Goal: Obtain resource: Obtain resource

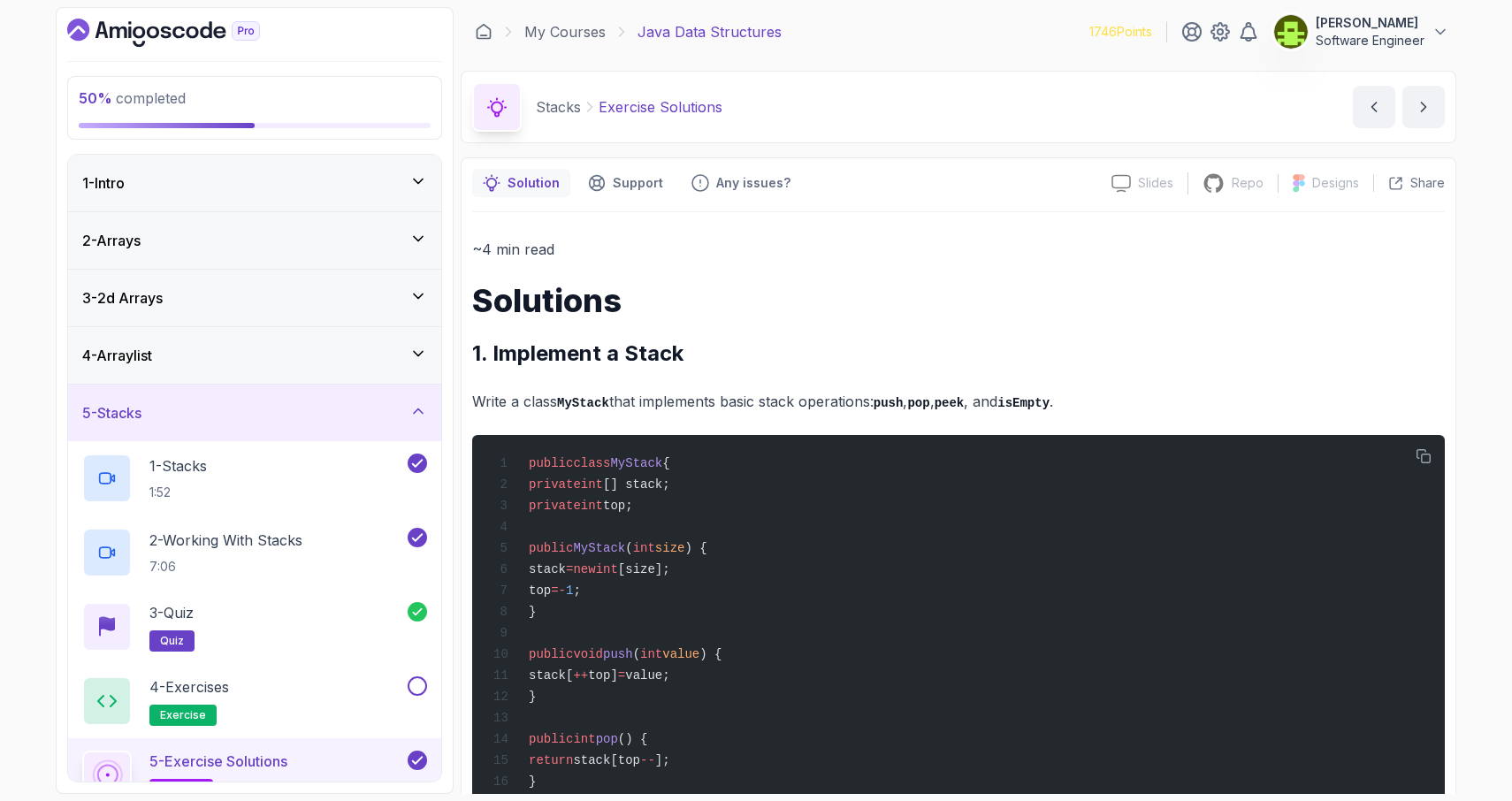
scroll to position [2700, 0]
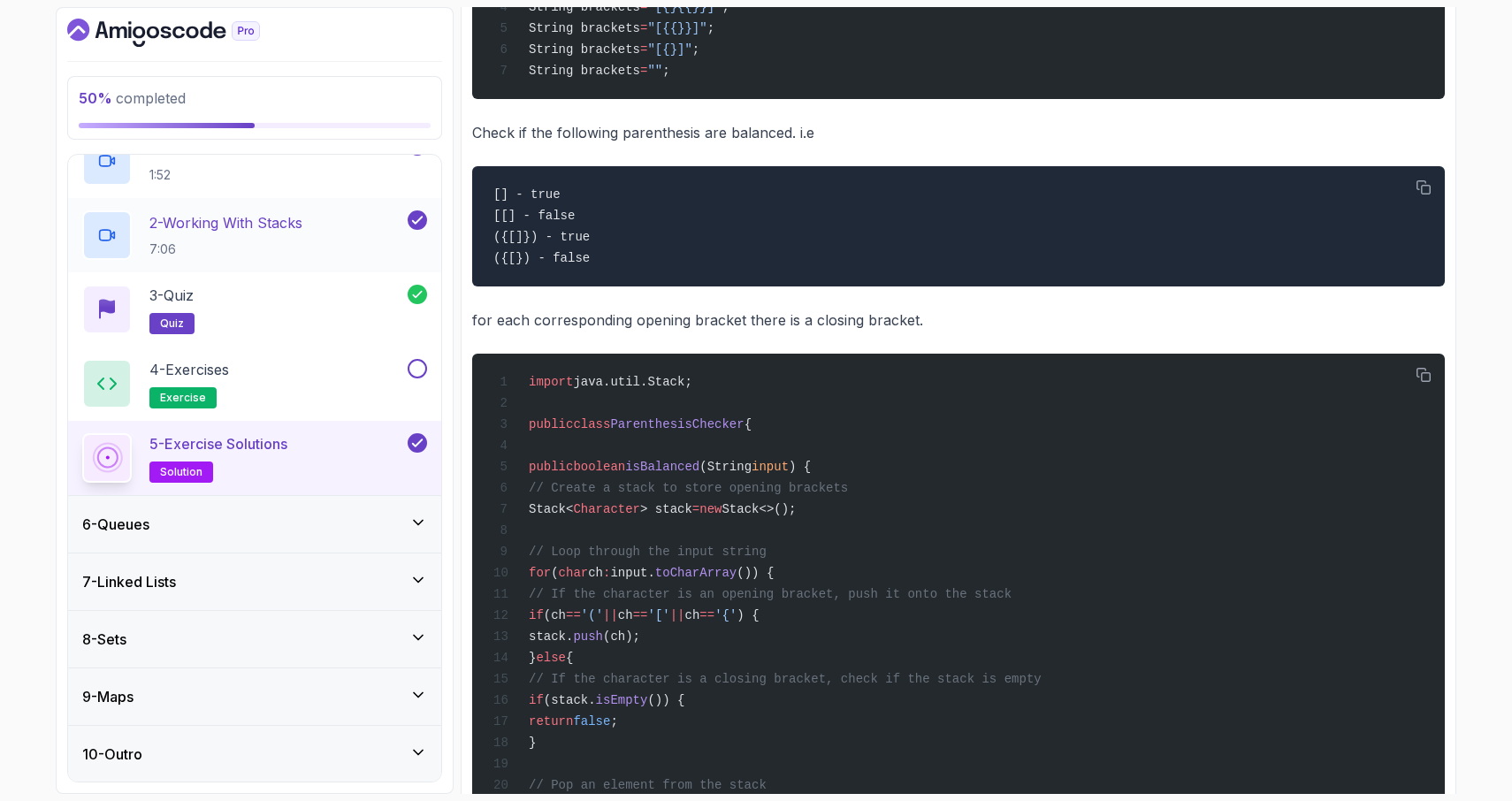
drag, startPoint x: 332, startPoint y: 571, endPoint x: 332, endPoint y: 559, distance: 12.0
click at [332, 571] on div "7 - Linked Lists" at bounding box center [254, 581] width 344 height 21
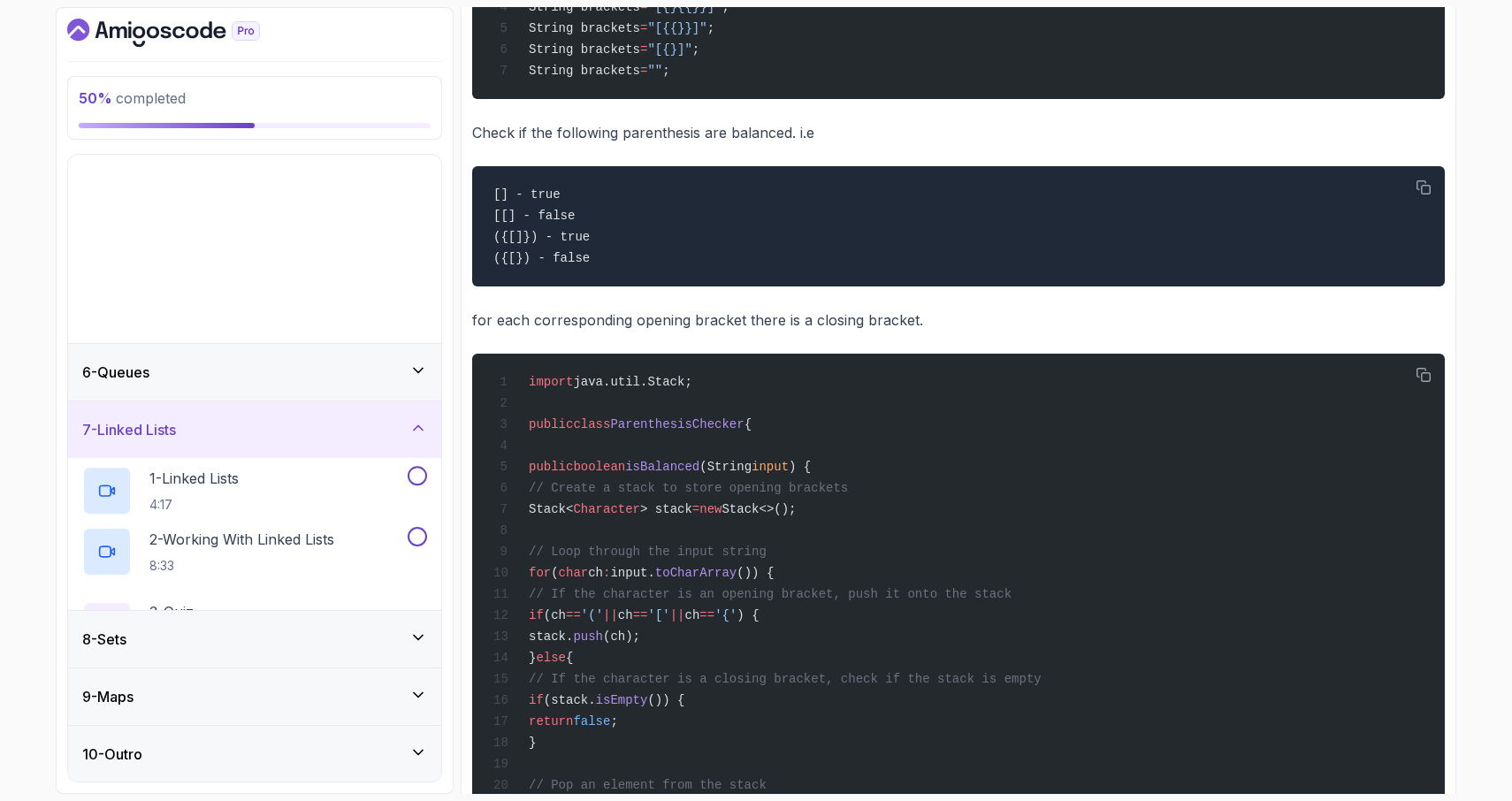
scroll to position [0, 0]
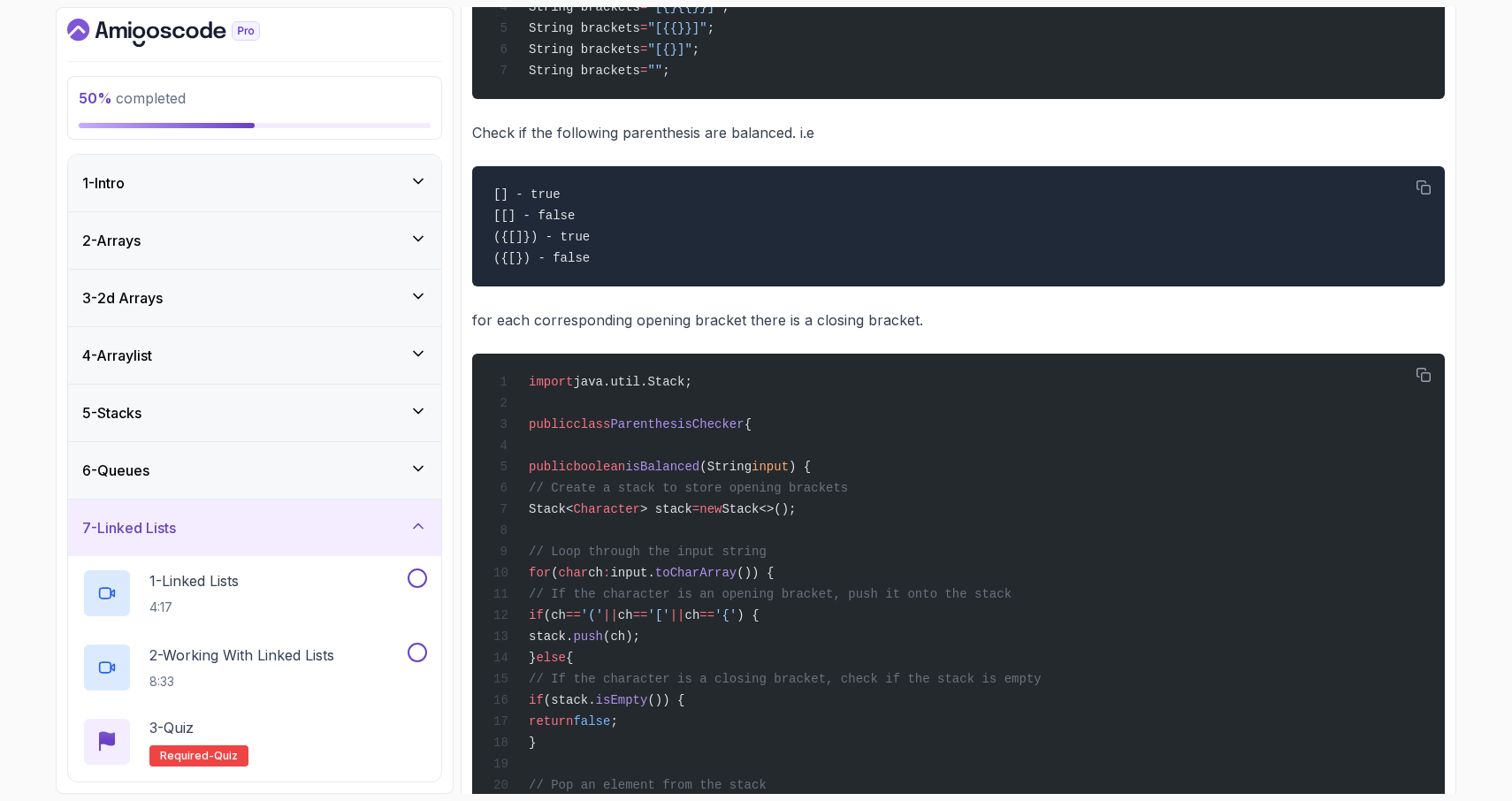
drag, startPoint x: 332, startPoint y: 559, endPoint x: 326, endPoint y: 551, distance: 10.0
click at [326, 551] on div "7 - Linked Lists 1 - Linked Lists 4:17 2 - Working With Linked Lists 8:33 3 - Q…" at bounding box center [255, 713] width 373 height 428
click at [326, 551] on div "7 - Linked Lists" at bounding box center [255, 528] width 373 height 57
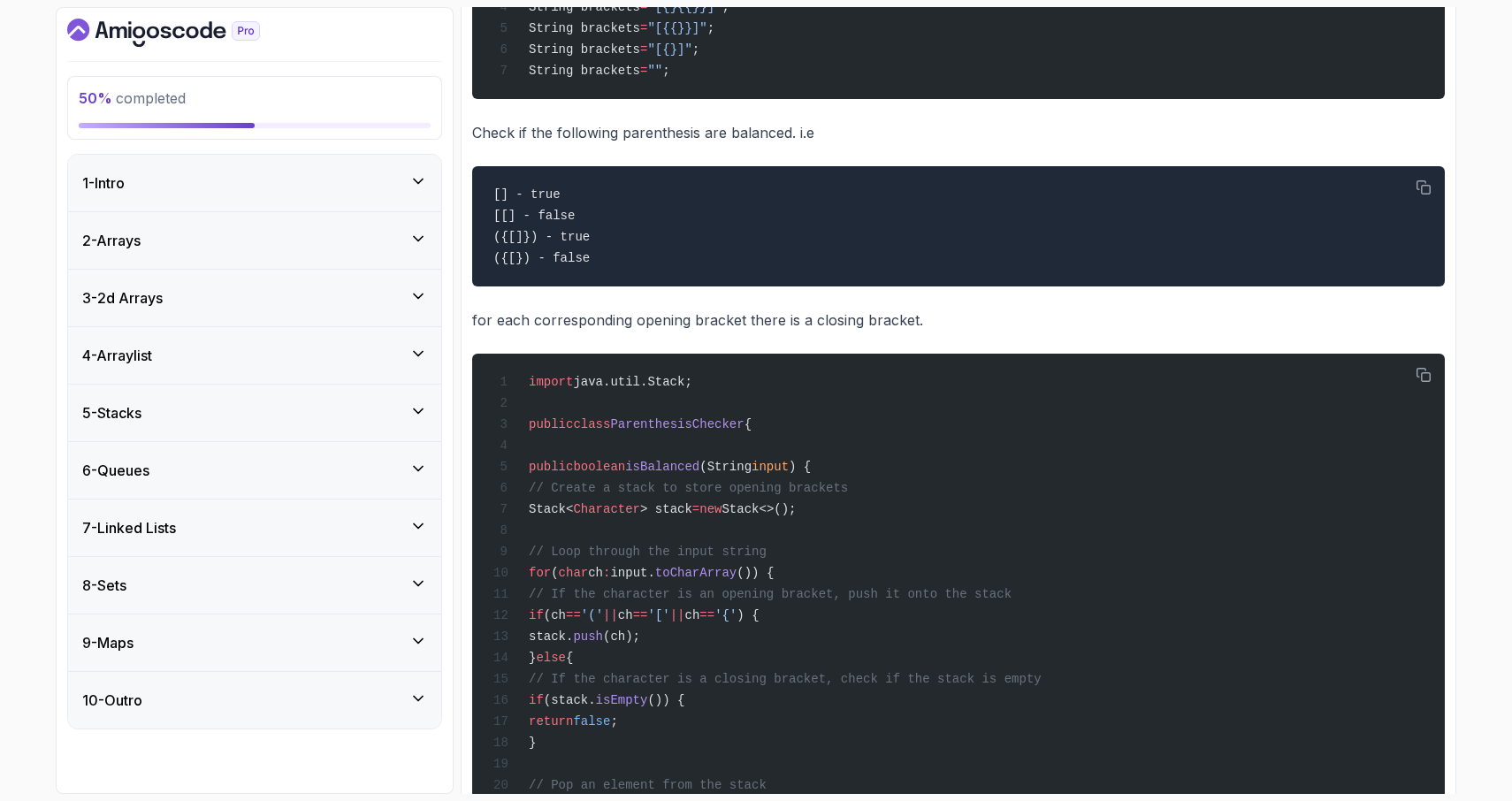
drag, startPoint x: 326, startPoint y: 551, endPoint x: 321, endPoint y: 524, distance: 27.5
click at [324, 541] on div "7 - Linked Lists" at bounding box center [255, 528] width 373 height 57
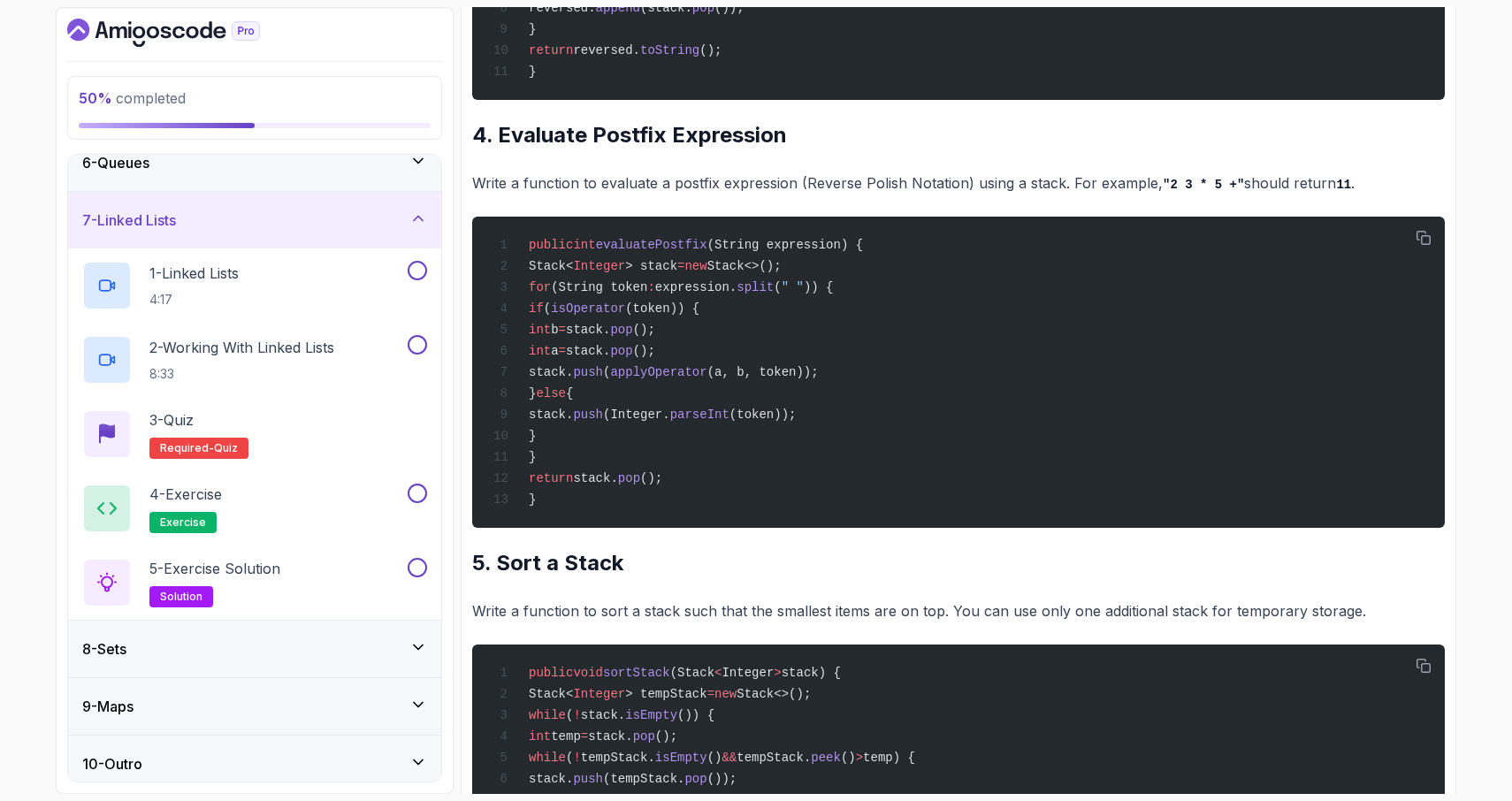
scroll to position [1545, 0]
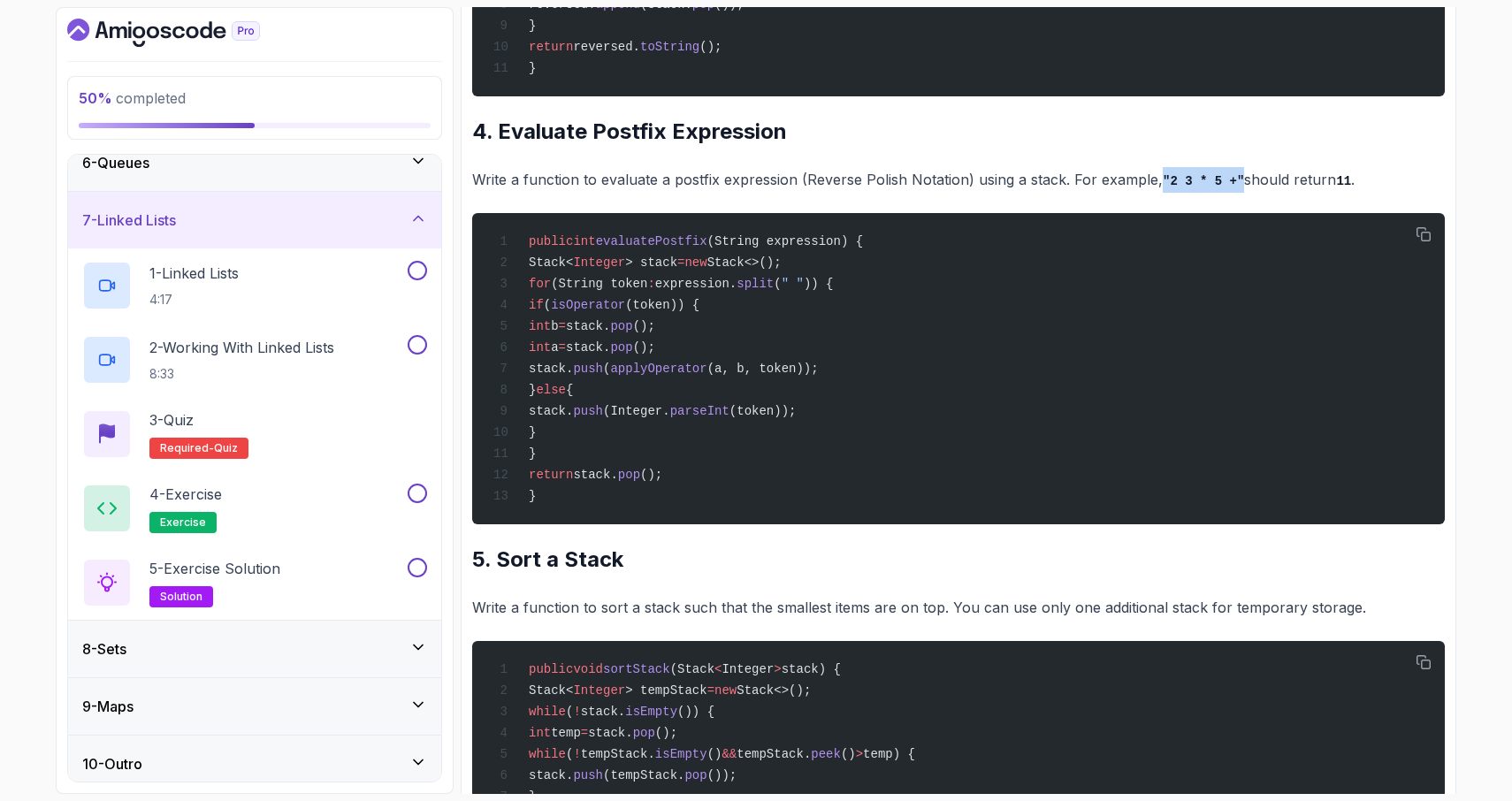
drag, startPoint x: 1159, startPoint y: 221, endPoint x: 1235, endPoint y: 224, distance: 76.1
click at [1235, 188] on code ""2 3 * 5 +"" at bounding box center [1203, 181] width 81 height 15
copy code ""2 3 * 5 +""
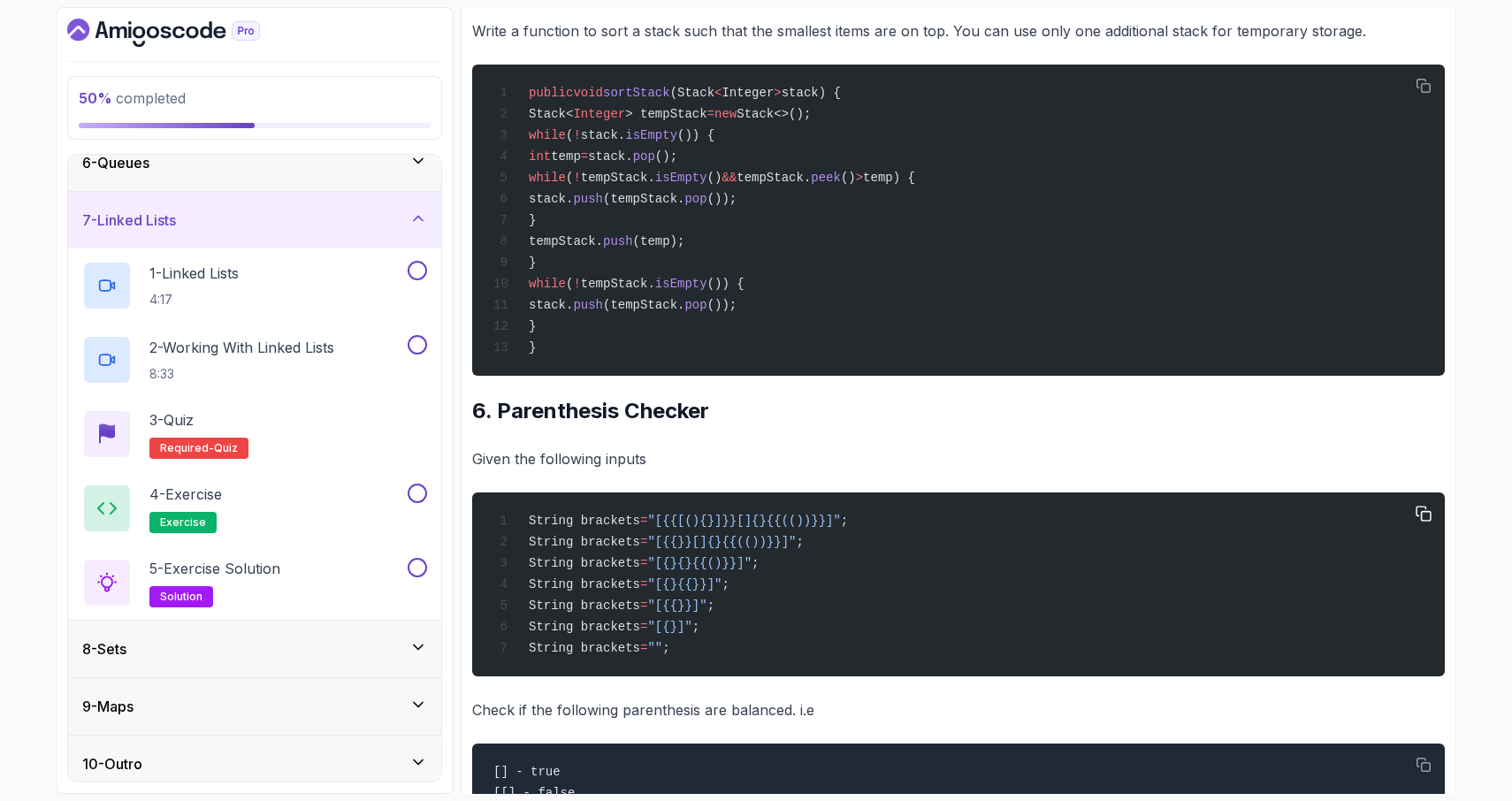
scroll to position [2113, 0]
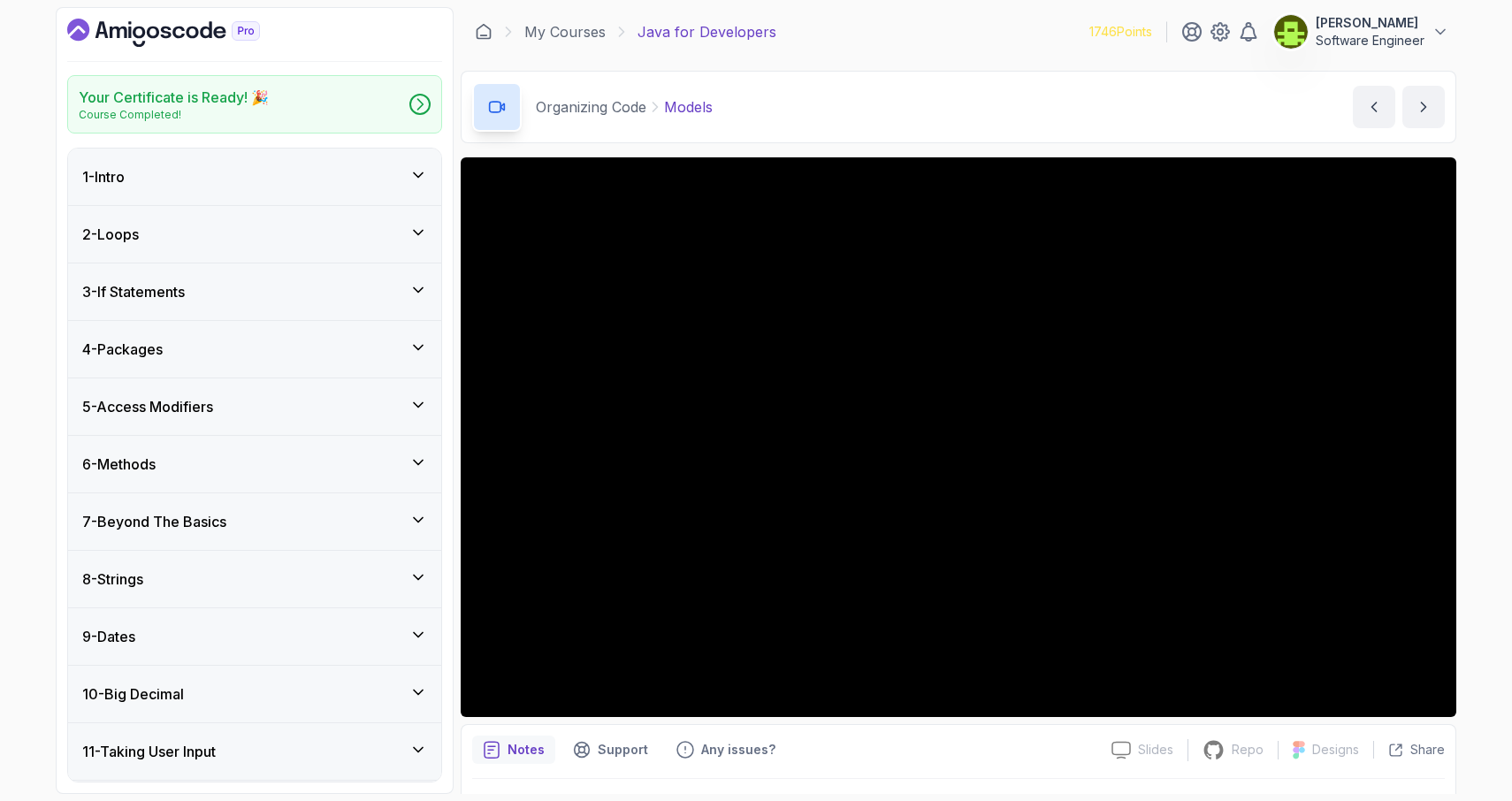
scroll to position [626, 0]
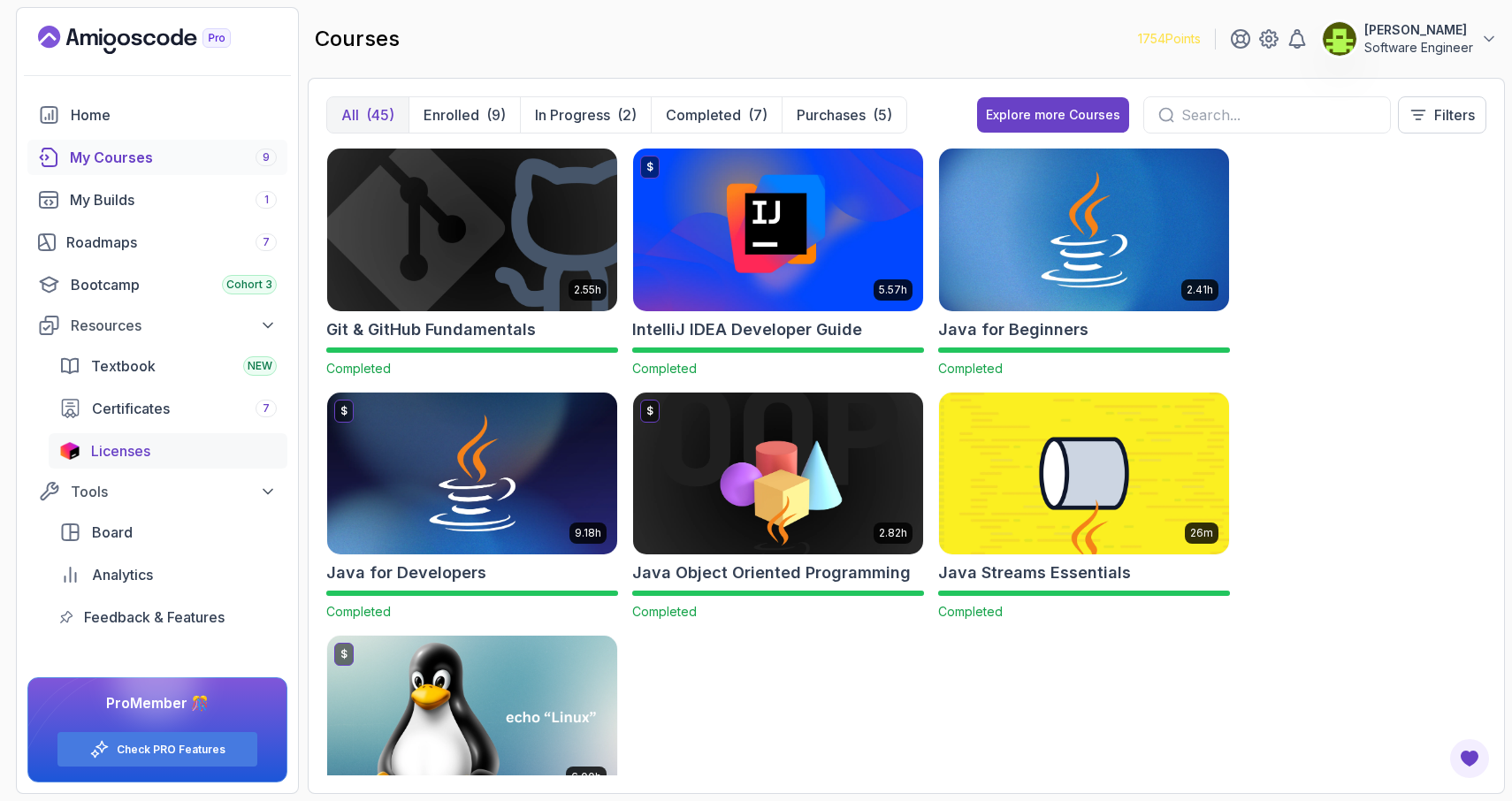
click at [138, 451] on span "Licenses" at bounding box center [120, 451] width 60 height 21
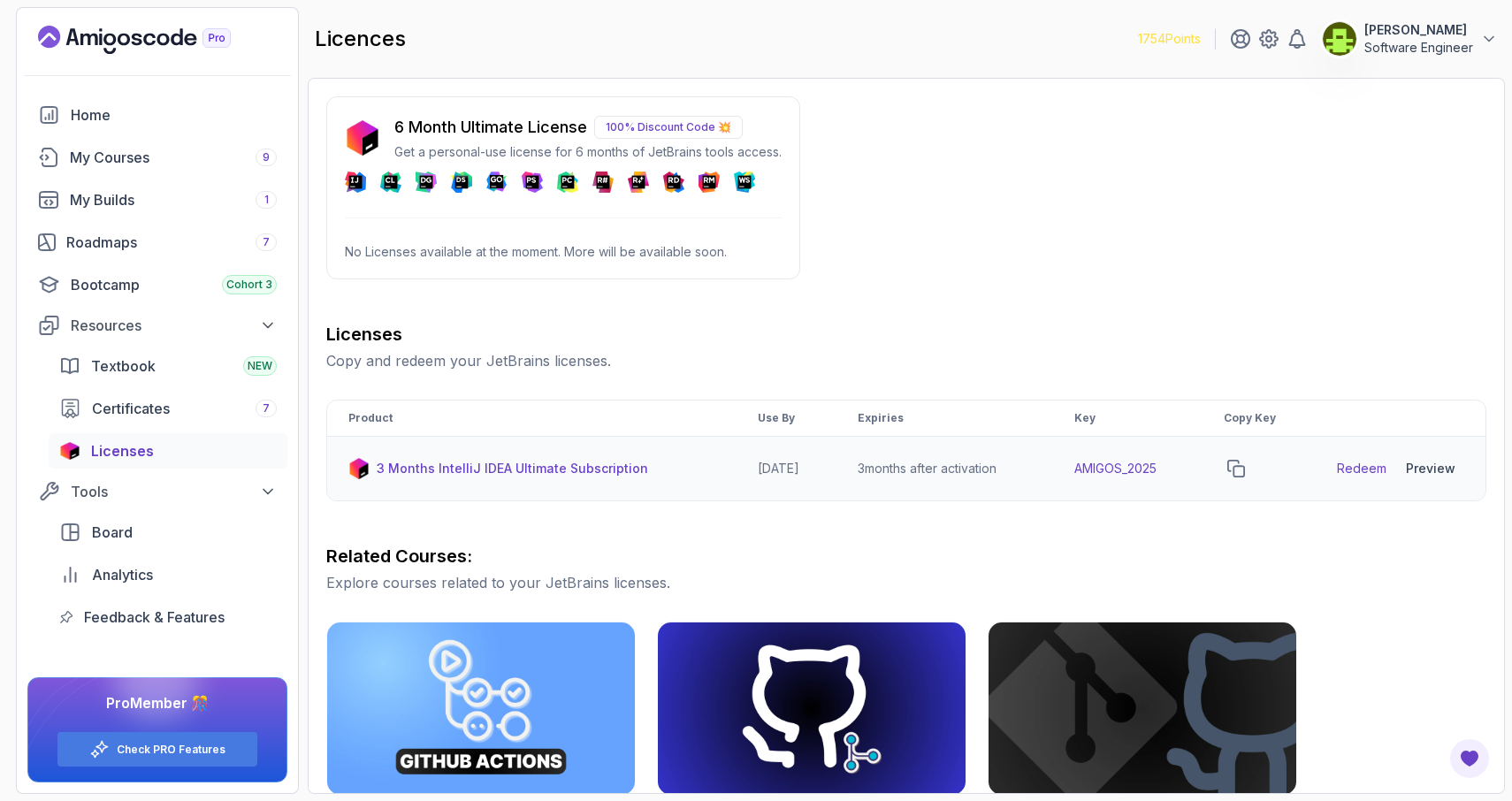
click at [1117, 473] on td "AMIGOS_2025" at bounding box center [1127, 469] width 149 height 64
copy td "AMIGOS_2025"
click at [597, 470] on p "3 Months IntelliJ IDEA Ultimate Subscription" at bounding box center [512, 468] width 271 height 18
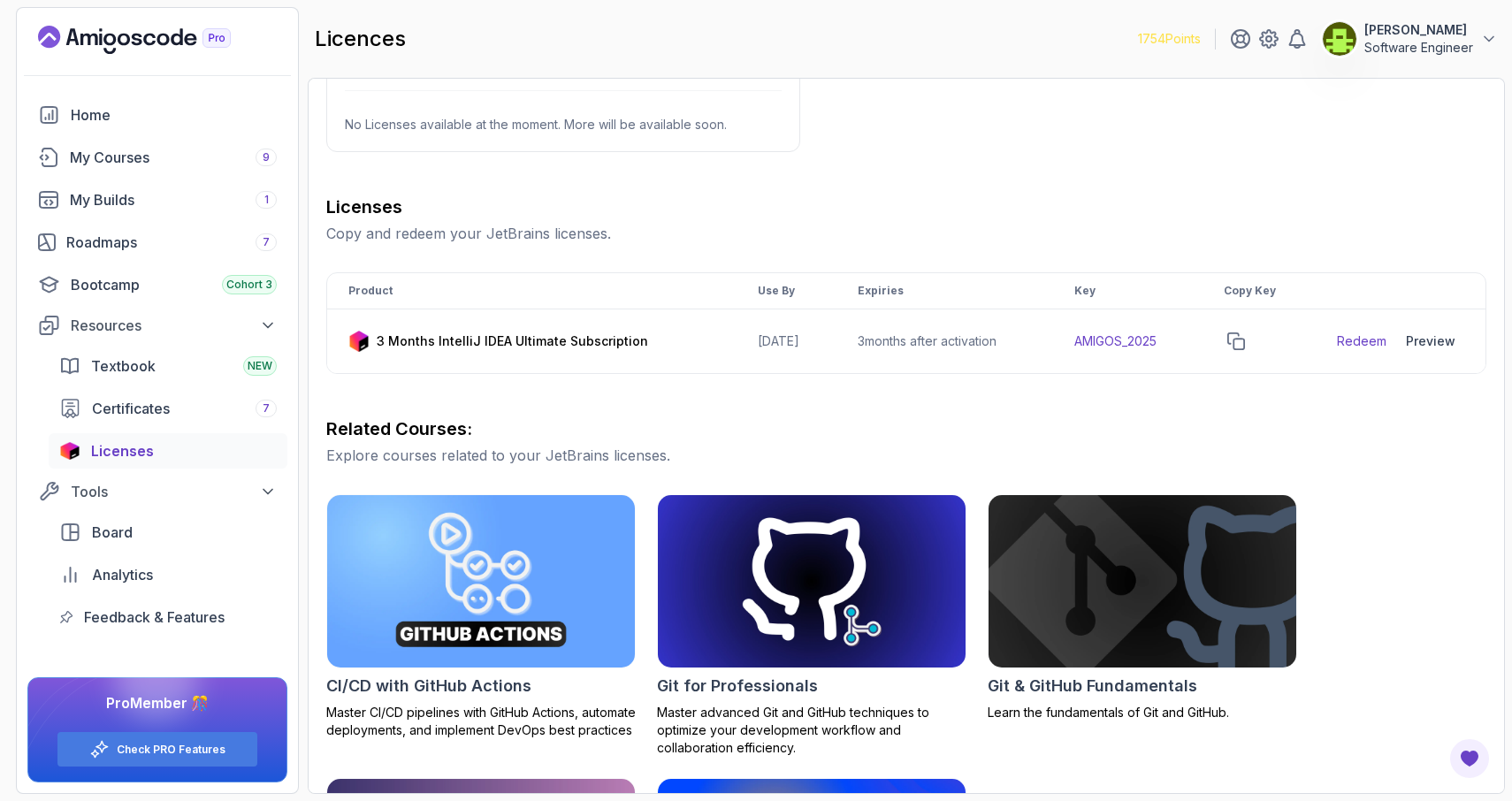
scroll to position [105, 0]
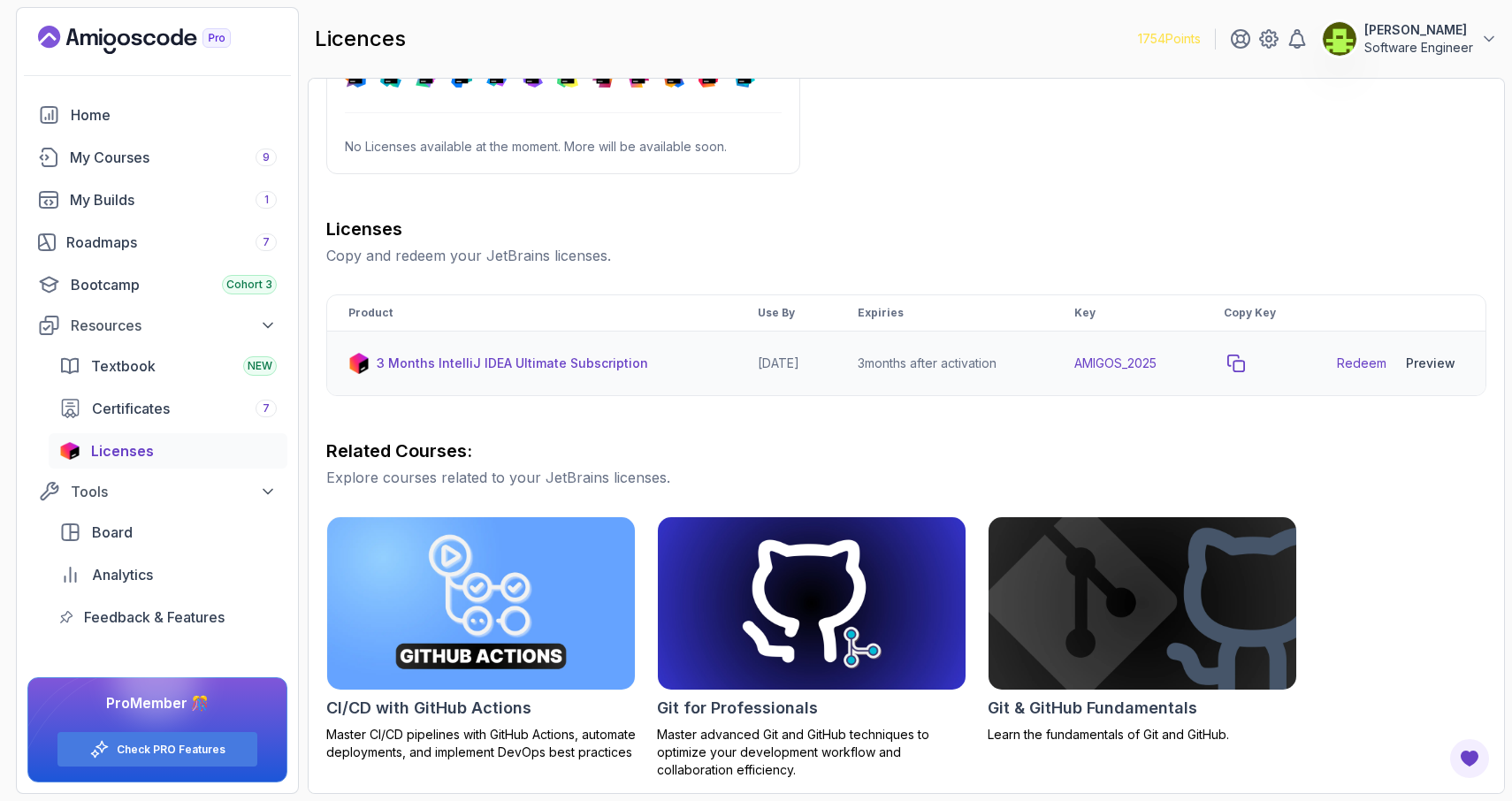
click at [1245, 363] on icon "copy-button" at bounding box center [1236, 363] width 18 height 18
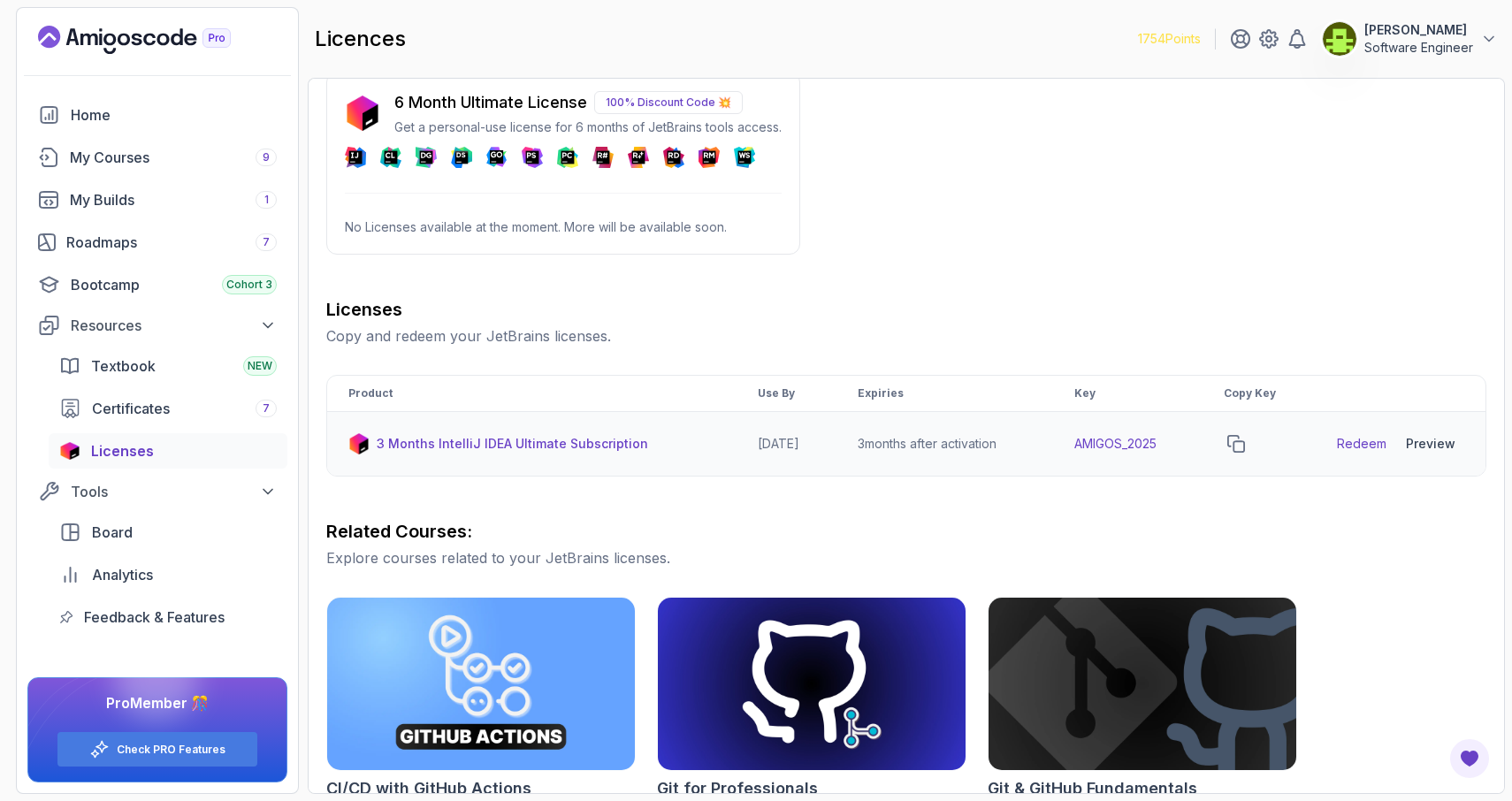
scroll to position [0, 0]
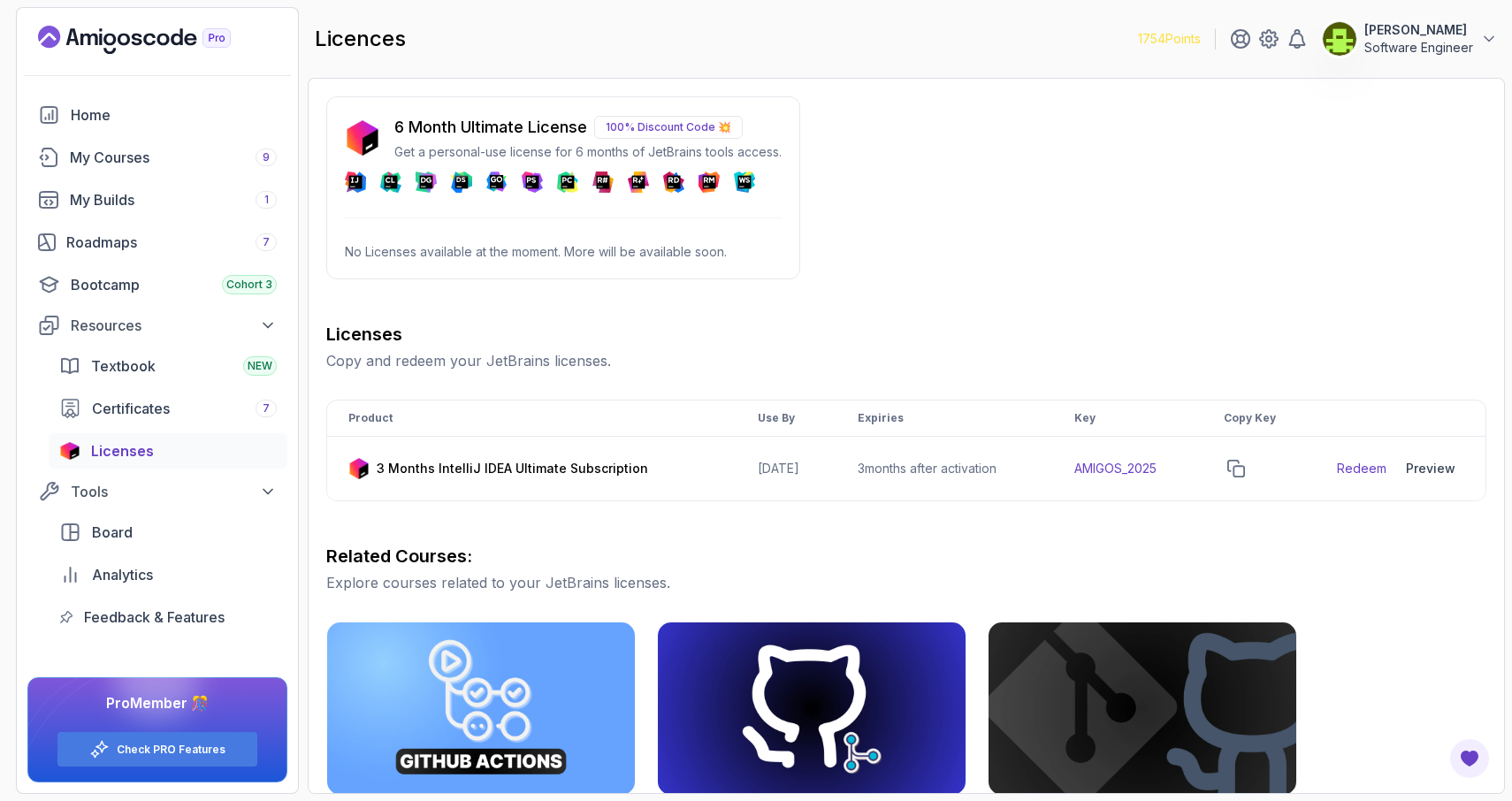
click at [657, 128] on p "100% Discount Code 💥" at bounding box center [668, 128] width 148 height 23
click at [645, 286] on div "6 Month Ultimate License 100% Discount Code 💥 Get a personal-use license for 6 …" at bounding box center [905, 623] width 1160 height 1054
click at [1426, 468] on div "Preview" at bounding box center [1430, 468] width 50 height 18
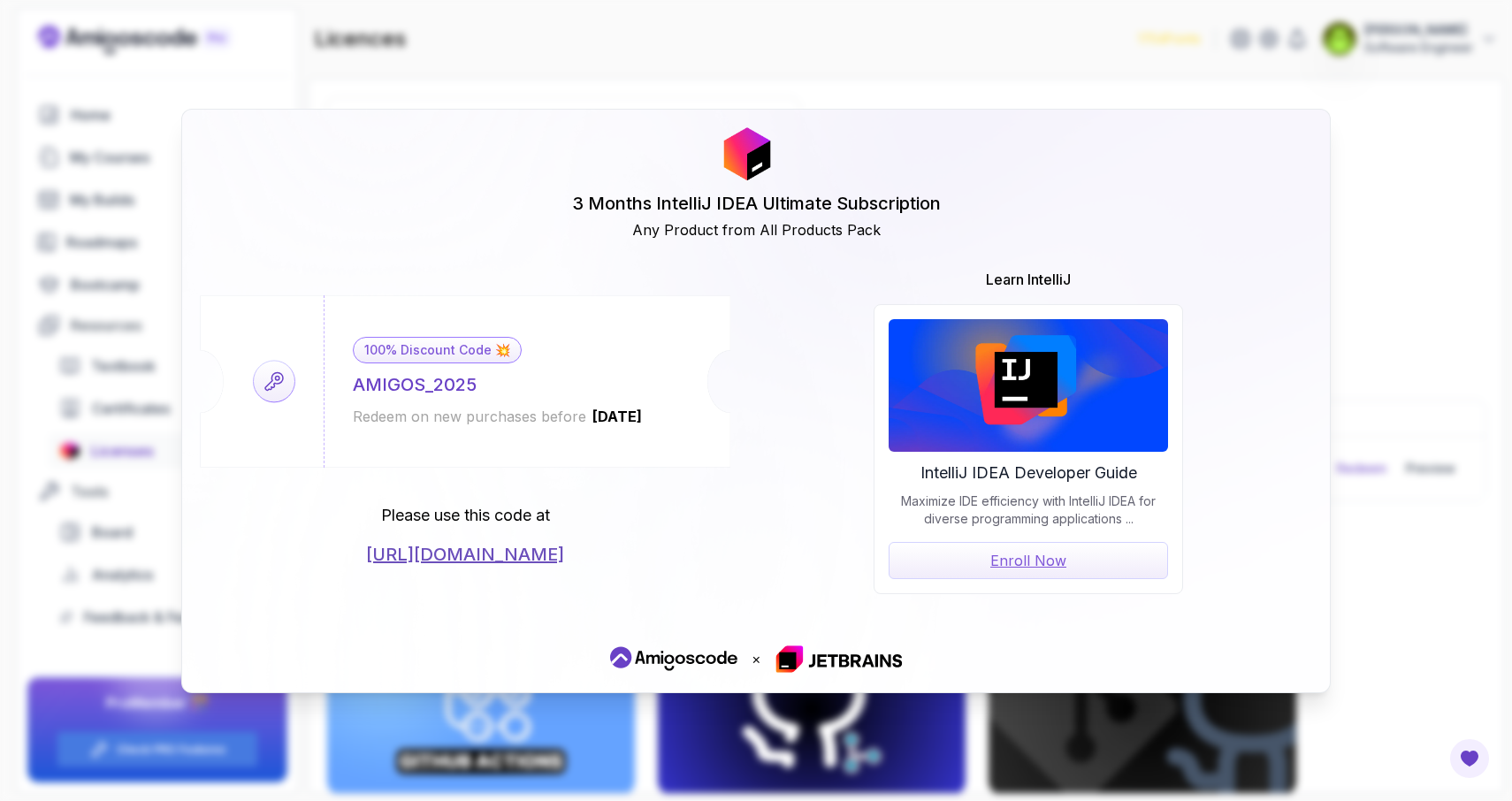
drag, startPoint x: 309, startPoint y: 553, endPoint x: 627, endPoint y: 565, distance: 318.2
click at [627, 565] on div "Please use this code at https://jetbrains.com/store/redeem/" at bounding box center [465, 535] width 531 height 63
copy link "https://jetbrains.com/store/redeem/"
click at [564, 552] on link "https://jetbrains.com/store/redeem/" at bounding box center [464, 554] width 198 height 24
drag, startPoint x: 506, startPoint y: 380, endPoint x: 482, endPoint y: 377, distance: 24.2
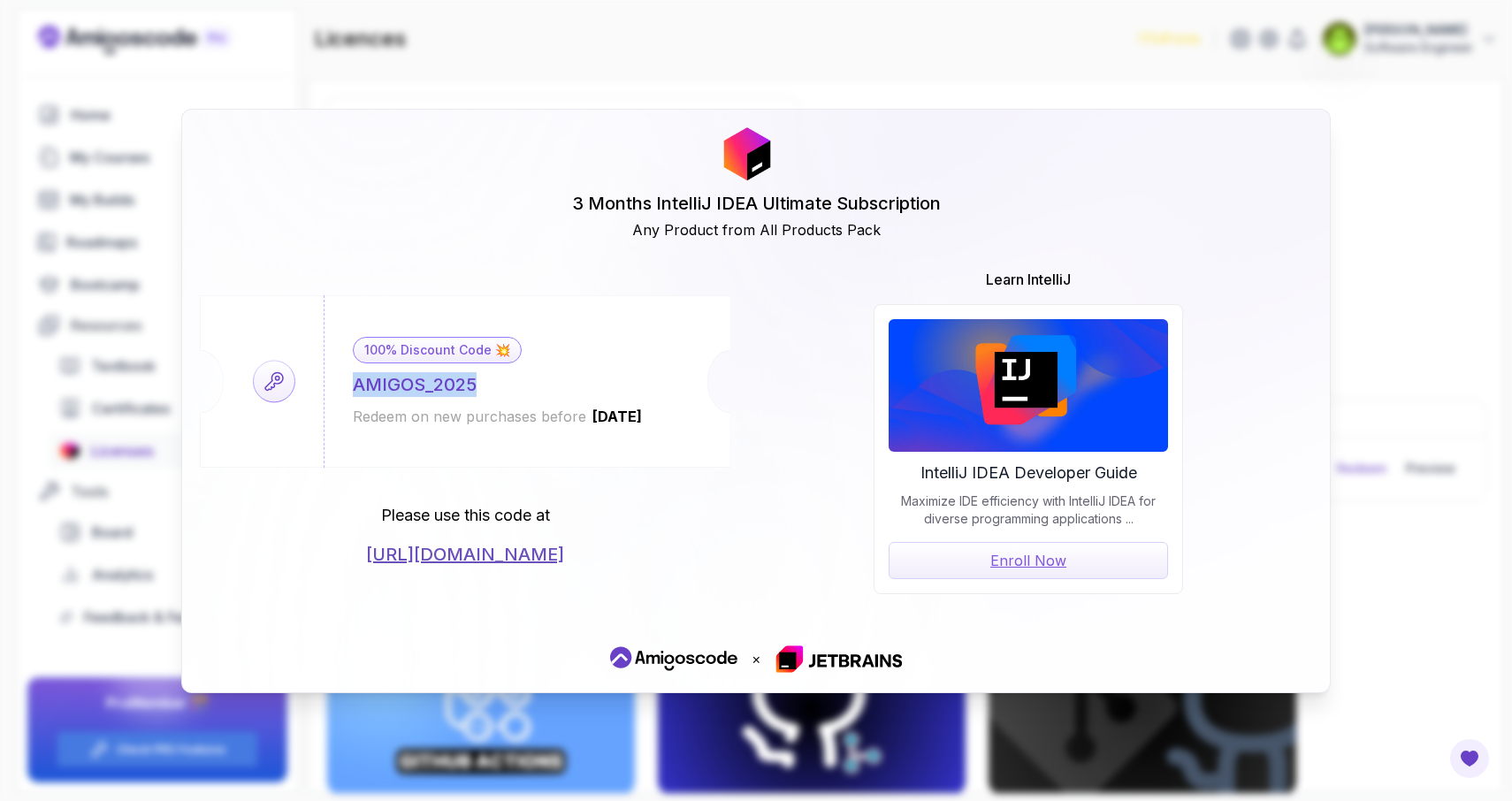
click at [482, 377] on div "100% Discount Code 💥 AMIGOS_2025 Redeem on new purchases before 2026-06-12" at bounding box center [497, 381] width 348 height 173
copy div "100% Discount Code 💥 AMIGOS_2025"
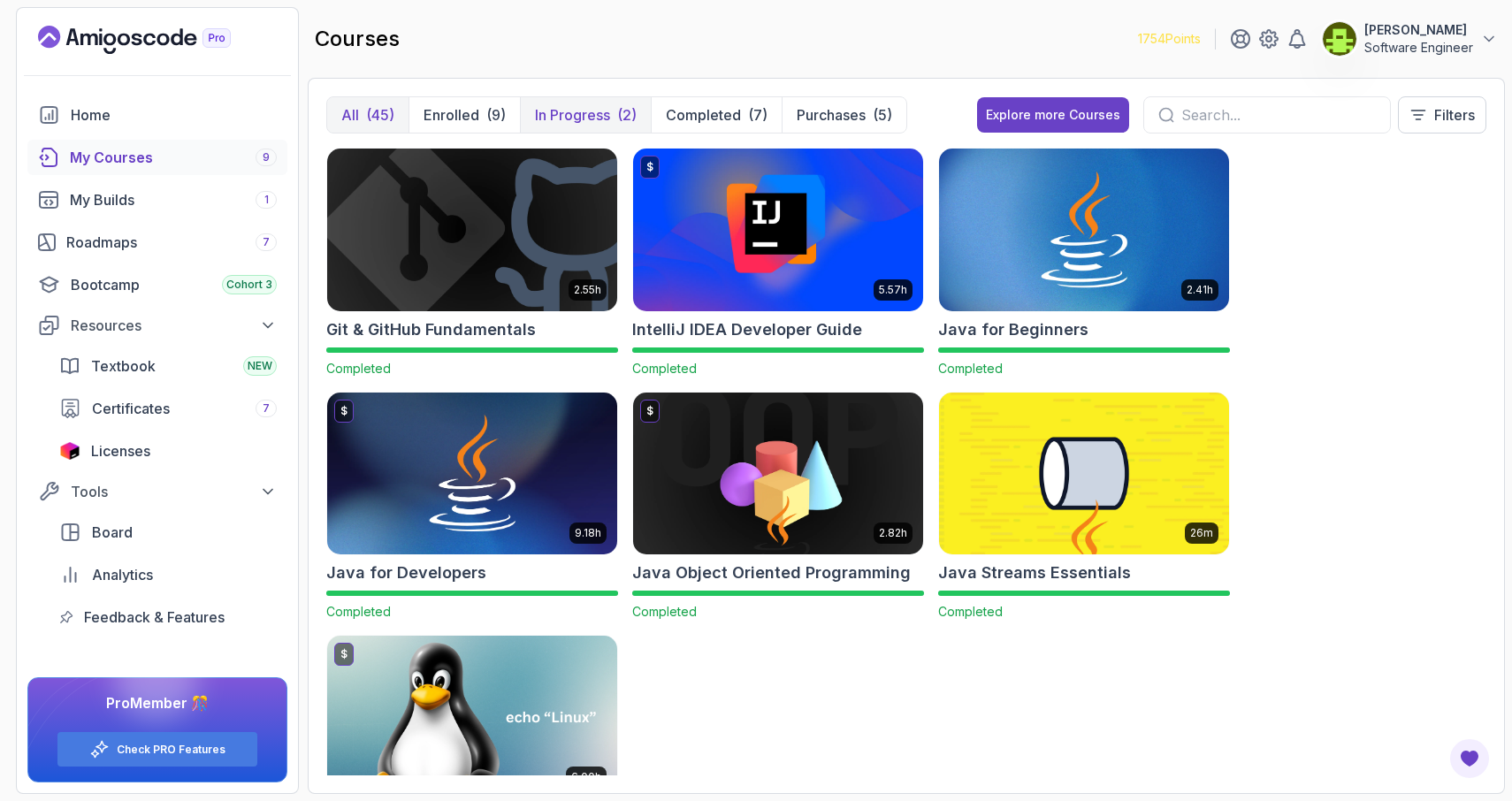
click at [588, 122] on p "In Progress" at bounding box center [572, 115] width 75 height 21
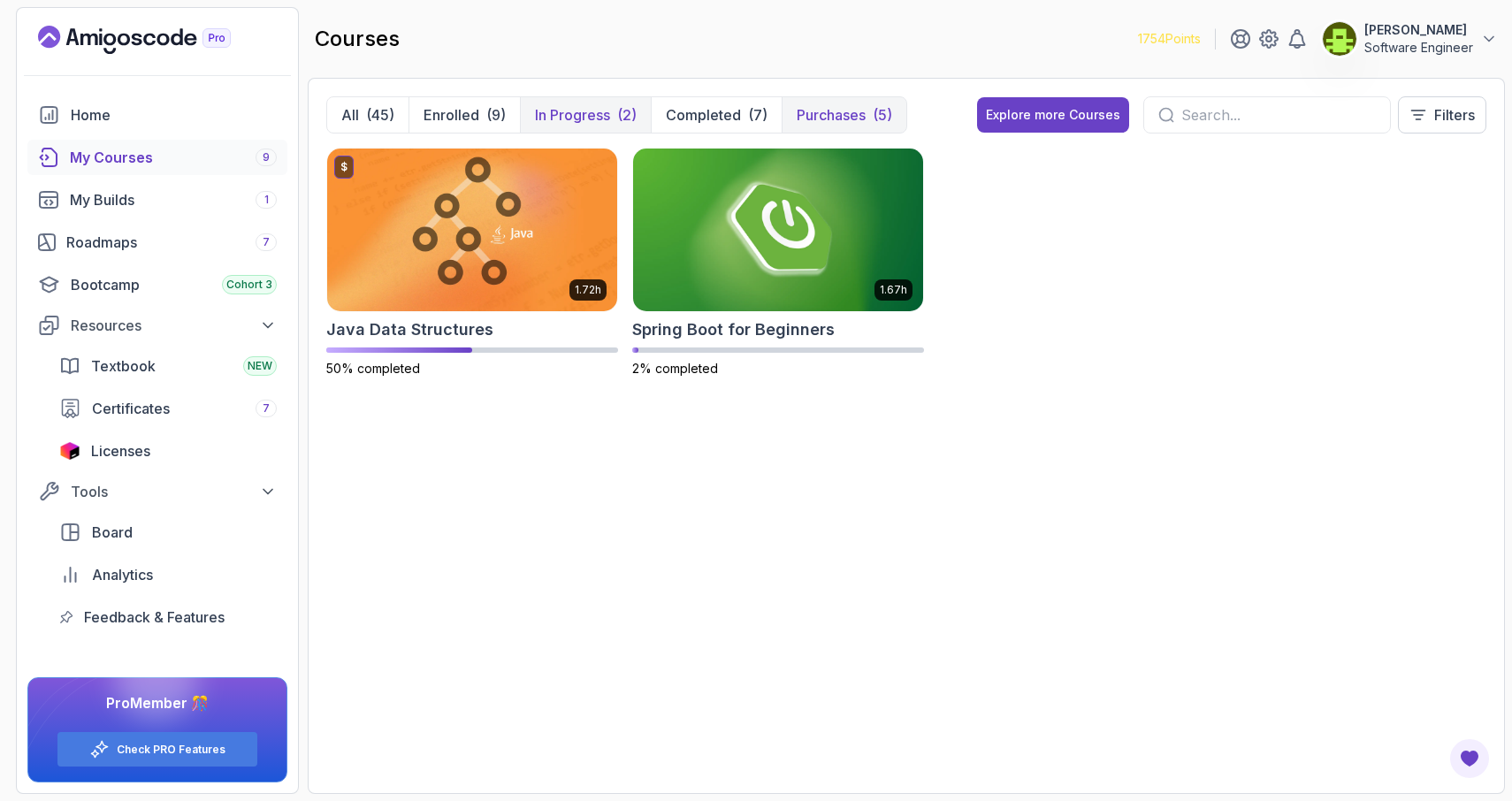
click at [840, 118] on p "Purchases" at bounding box center [831, 115] width 69 height 21
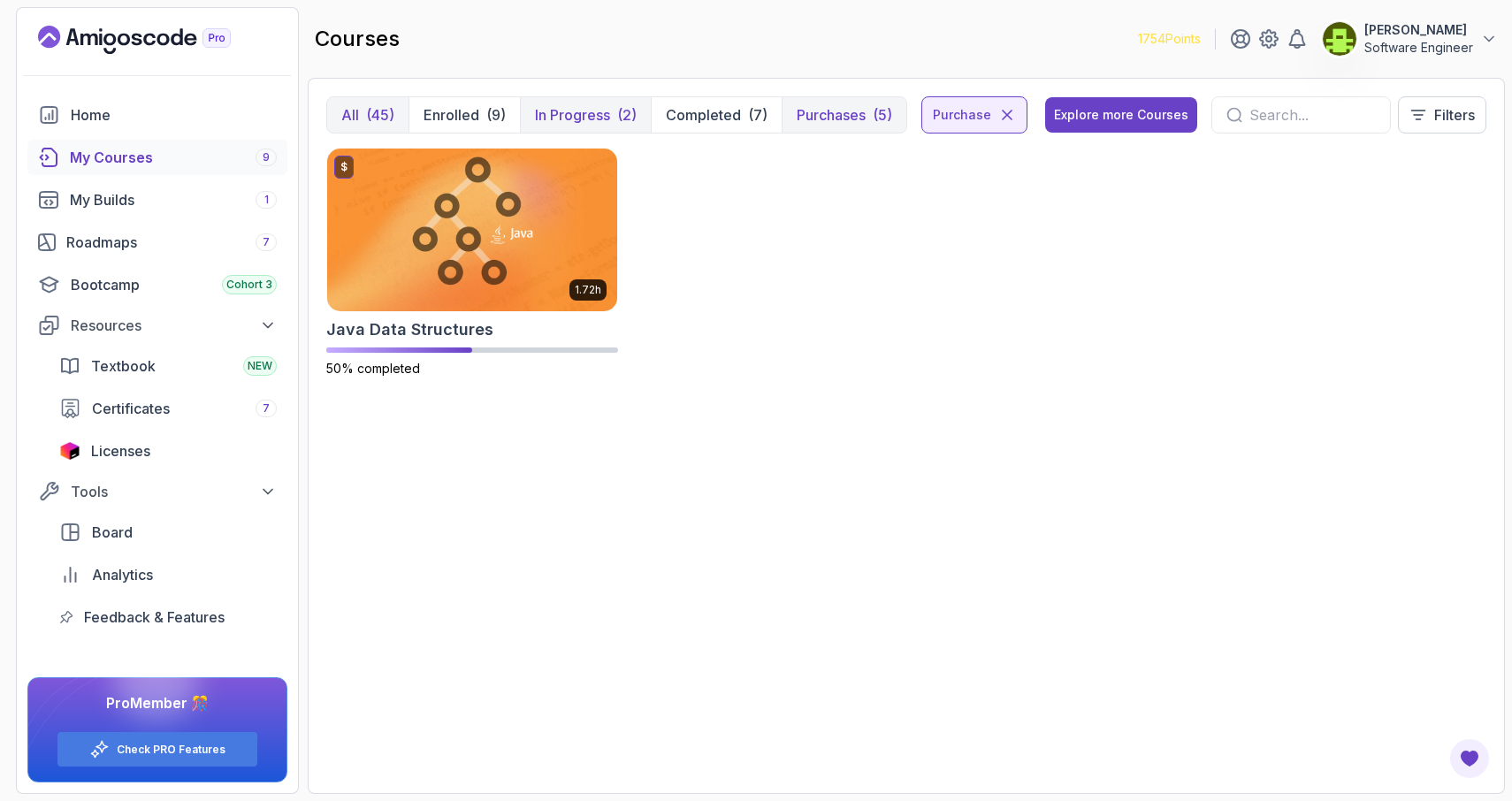
click at [355, 117] on p "All" at bounding box center [350, 115] width 18 height 21
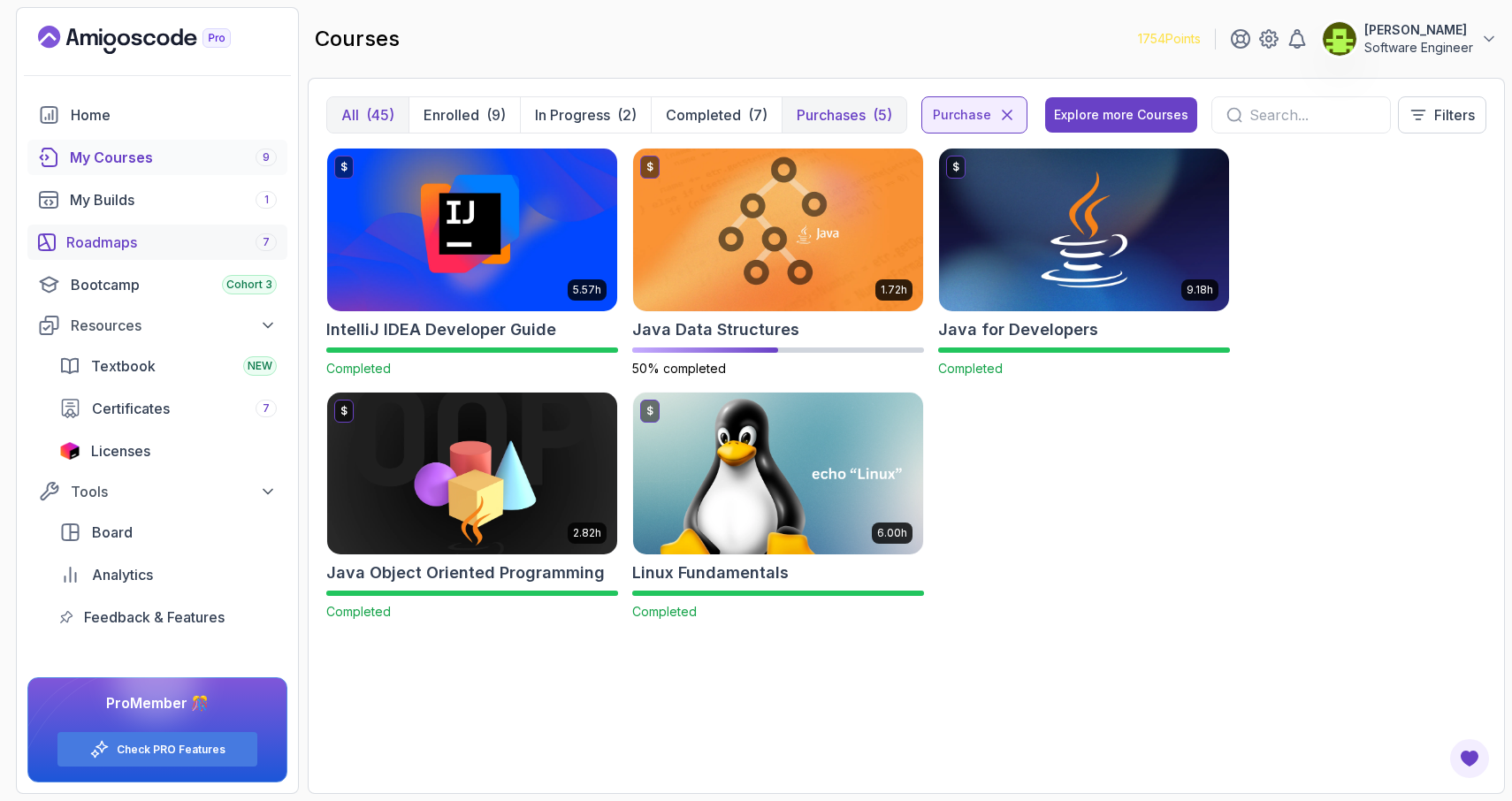
click at [216, 243] on div "Roadmaps 7" at bounding box center [172, 242] width 211 height 21
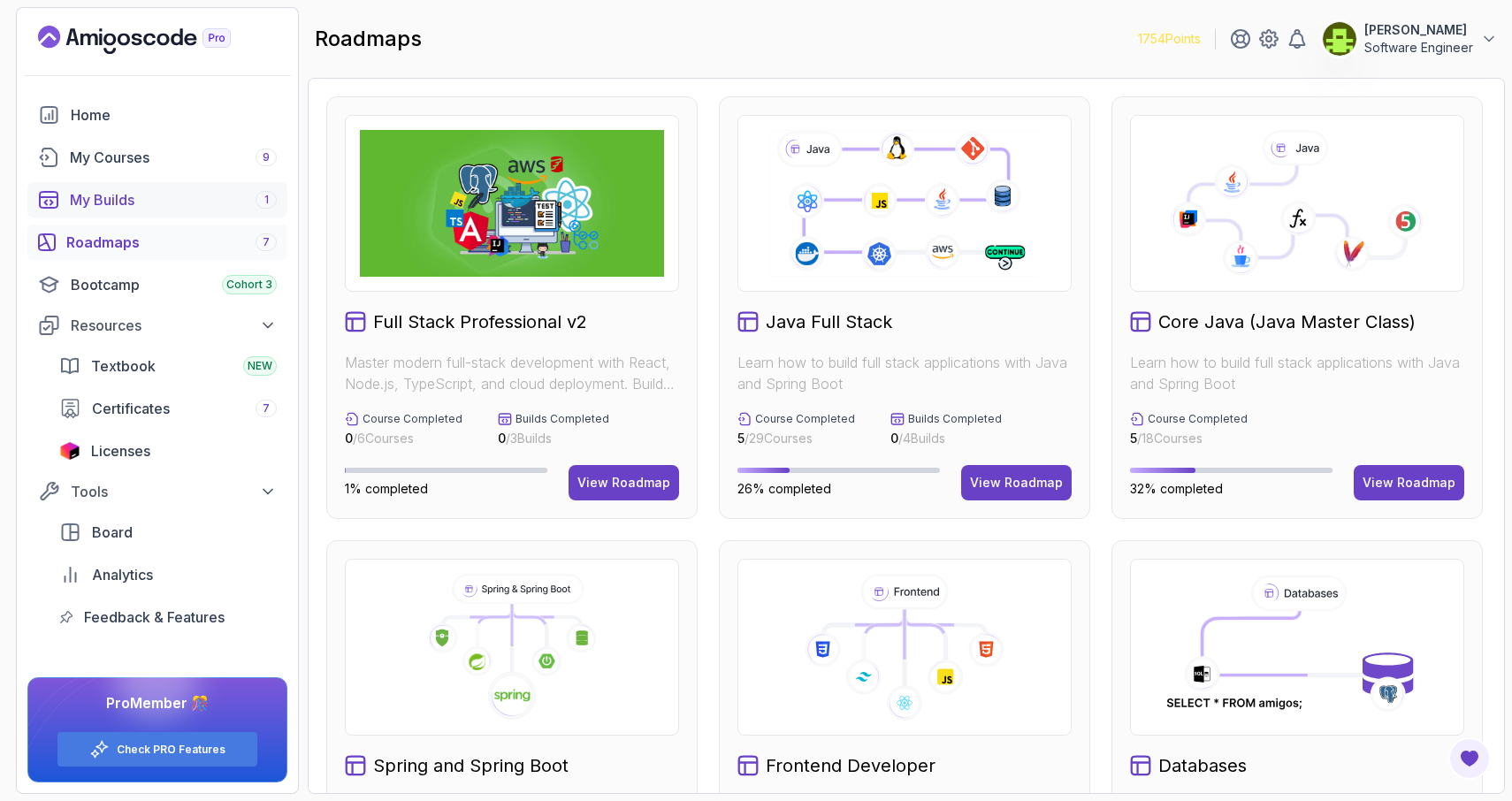
click at [208, 199] on div "My Builds 1" at bounding box center [174, 200] width 207 height 21
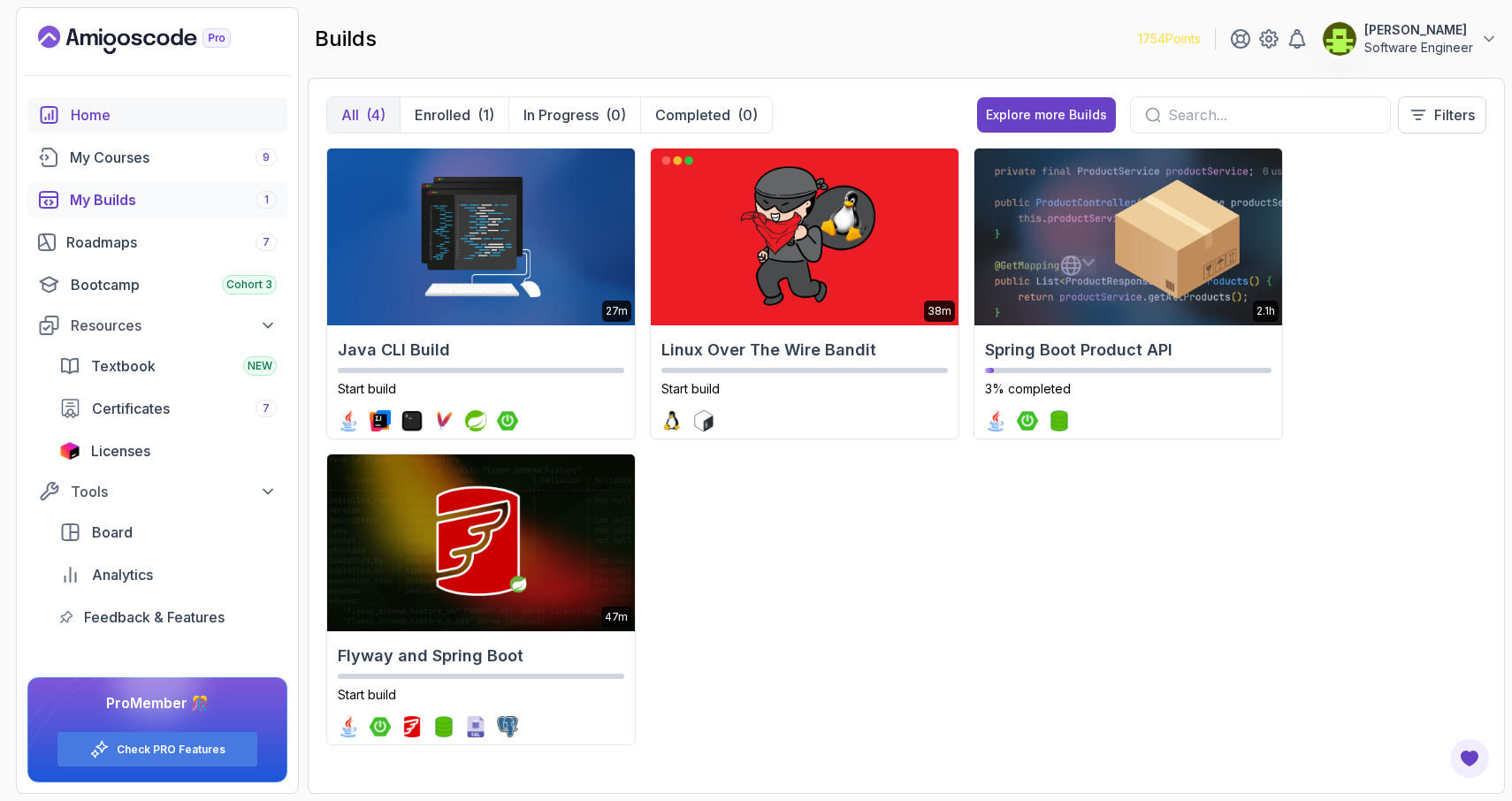
click at [99, 119] on div "Home" at bounding box center [174, 115] width 206 height 21
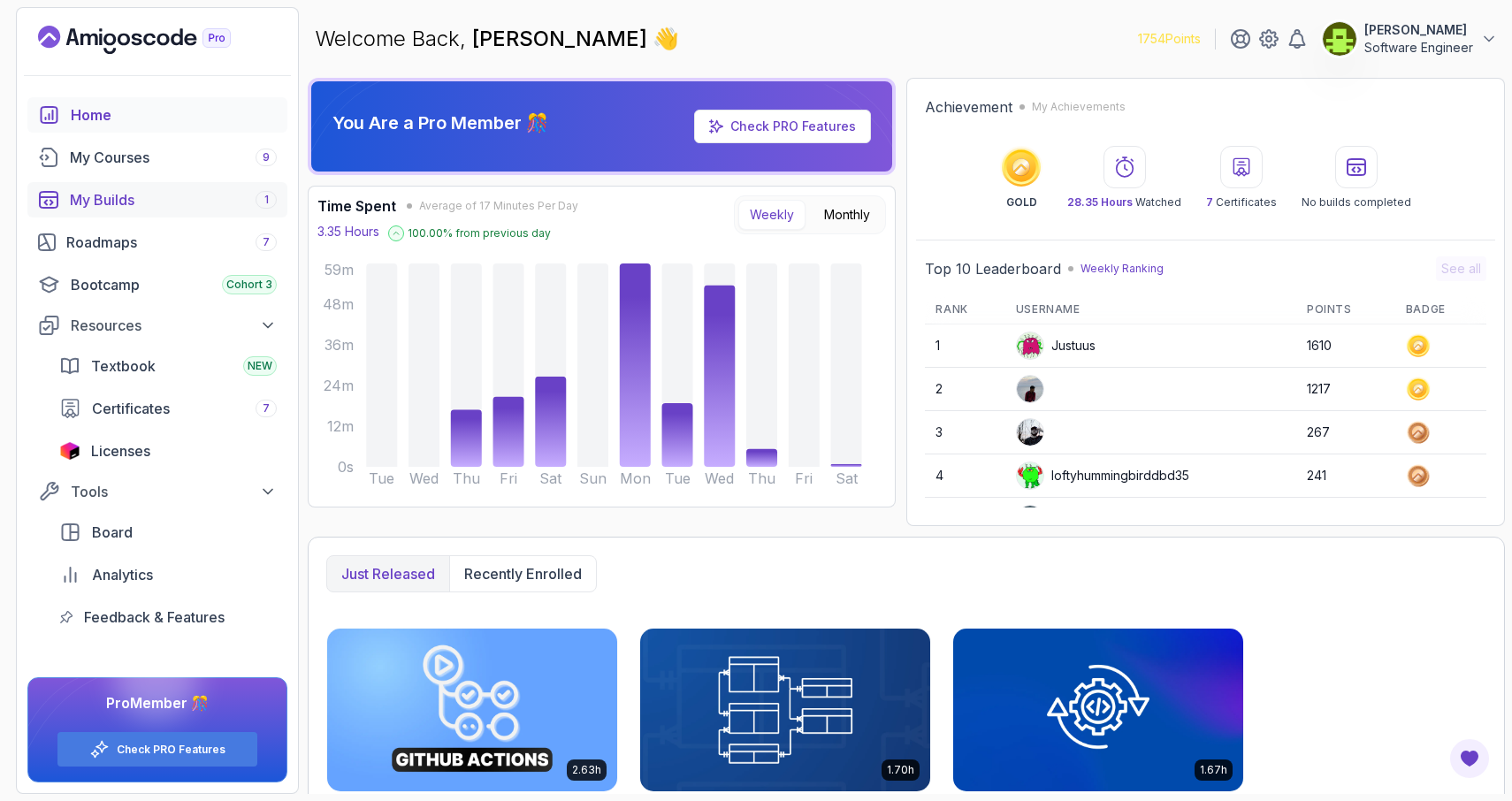
click at [167, 198] on div "My Builds 1" at bounding box center [174, 200] width 207 height 21
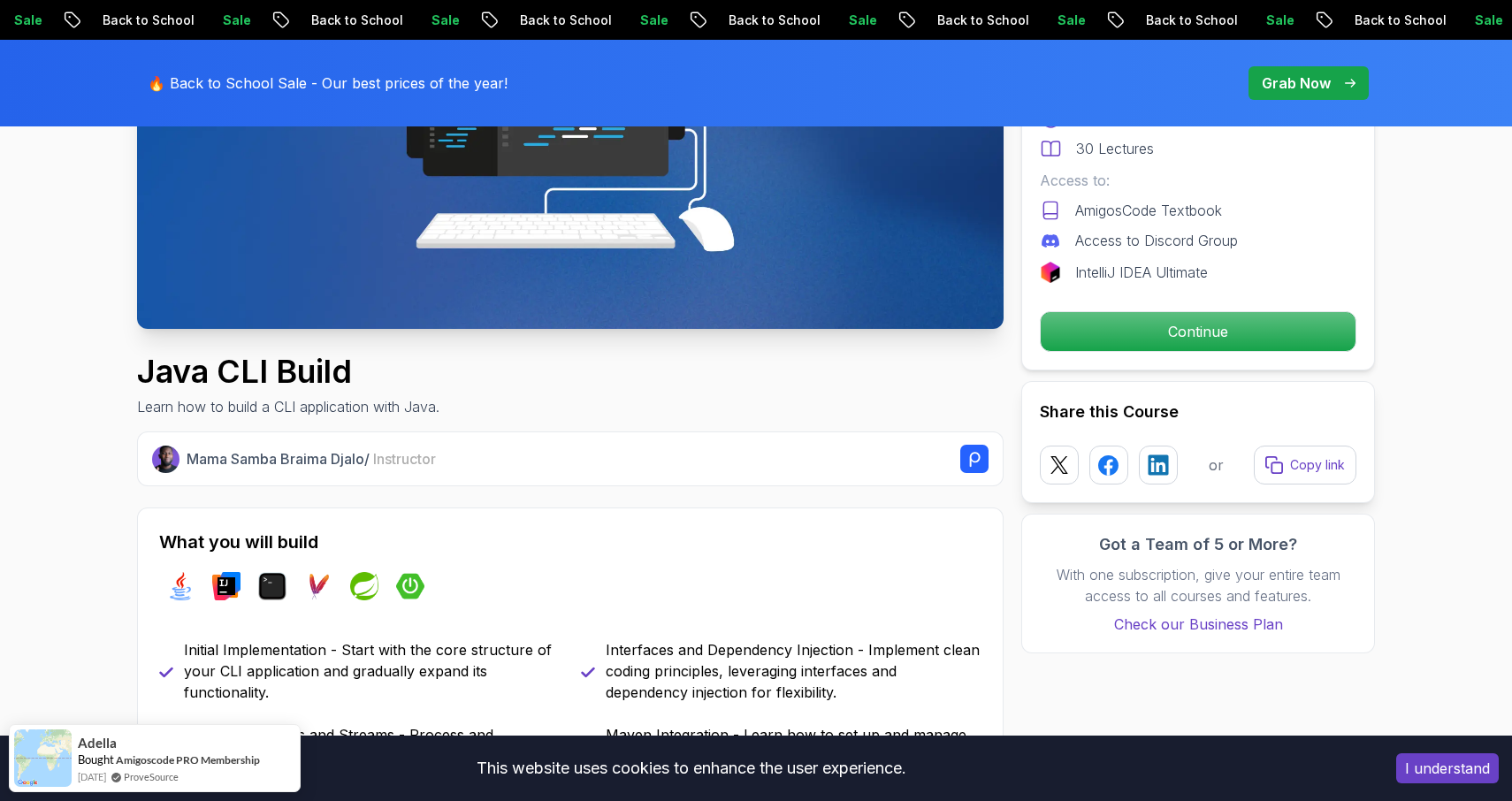
scroll to position [391, 0]
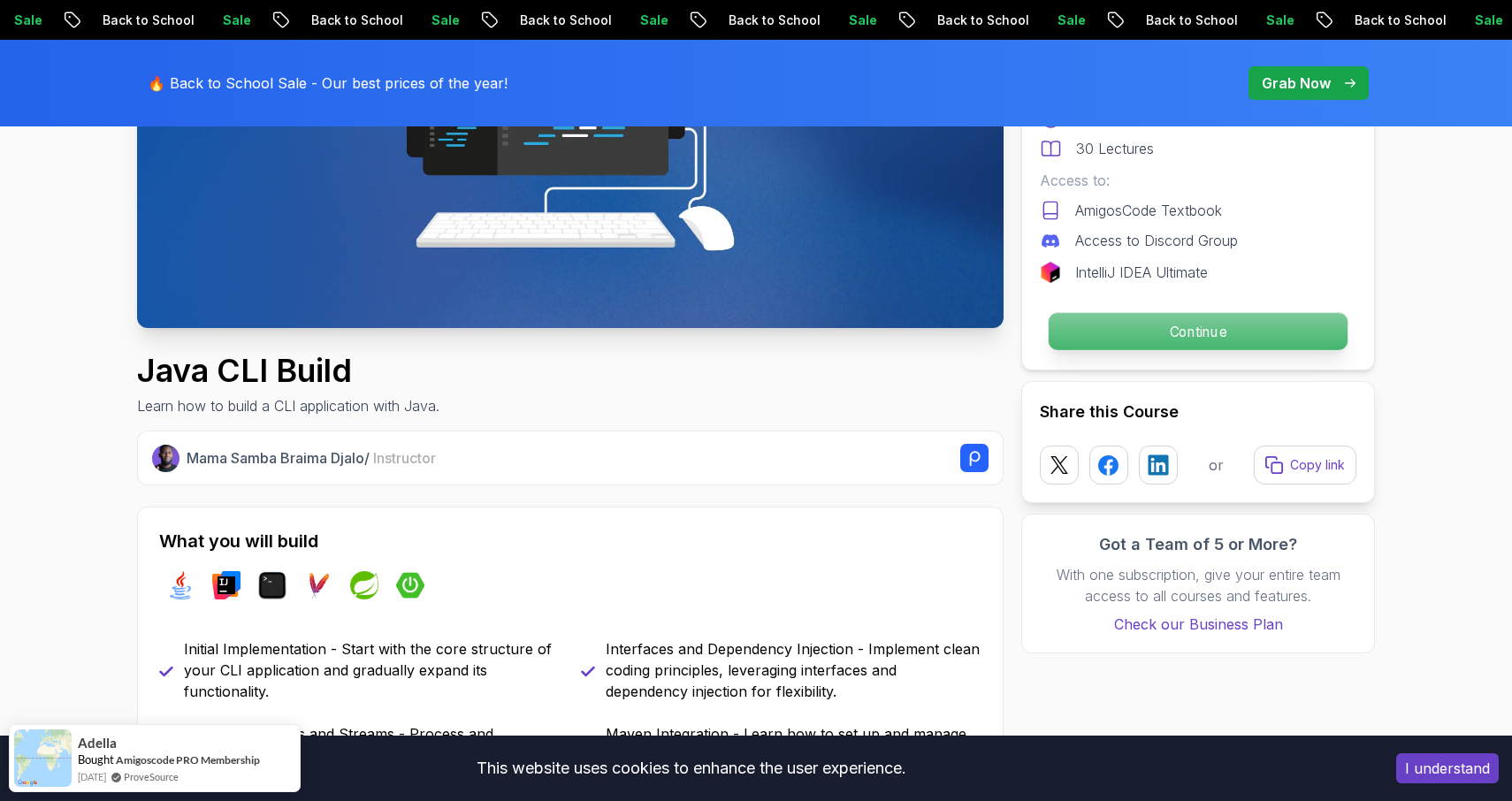
click at [1096, 341] on p "Continue" at bounding box center [1198, 332] width 298 height 37
